Goal: Transaction & Acquisition: Register for event/course

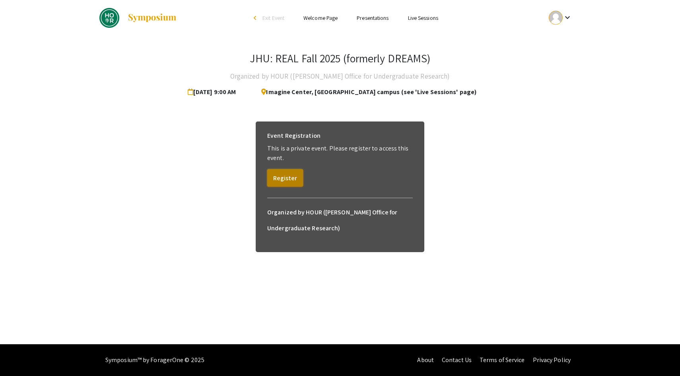
click at [282, 180] on button "Register" at bounding box center [285, 177] width 36 height 17
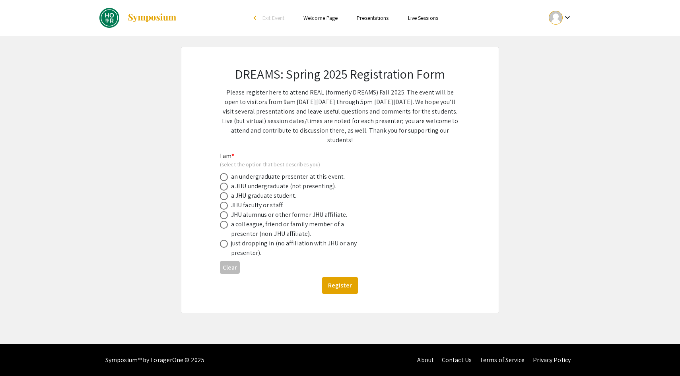
click at [261, 180] on div "an undergraduate presenter at this event." at bounding box center [288, 177] width 114 height 10
click at [236, 172] on div "an undergraduate presenter at this event." at bounding box center [288, 177] width 114 height 10
click at [221, 178] on span at bounding box center [224, 177] width 8 height 8
click at [221, 178] on input "radio" at bounding box center [224, 177] width 8 height 8
radio input "true"
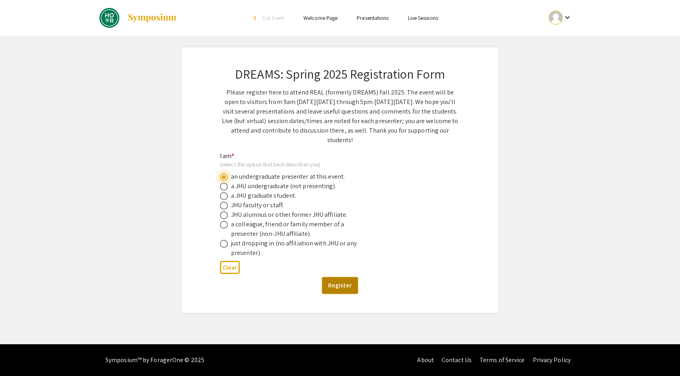
click at [351, 288] on button "Register" at bounding box center [340, 285] width 36 height 17
